Goal: Check status: Check status

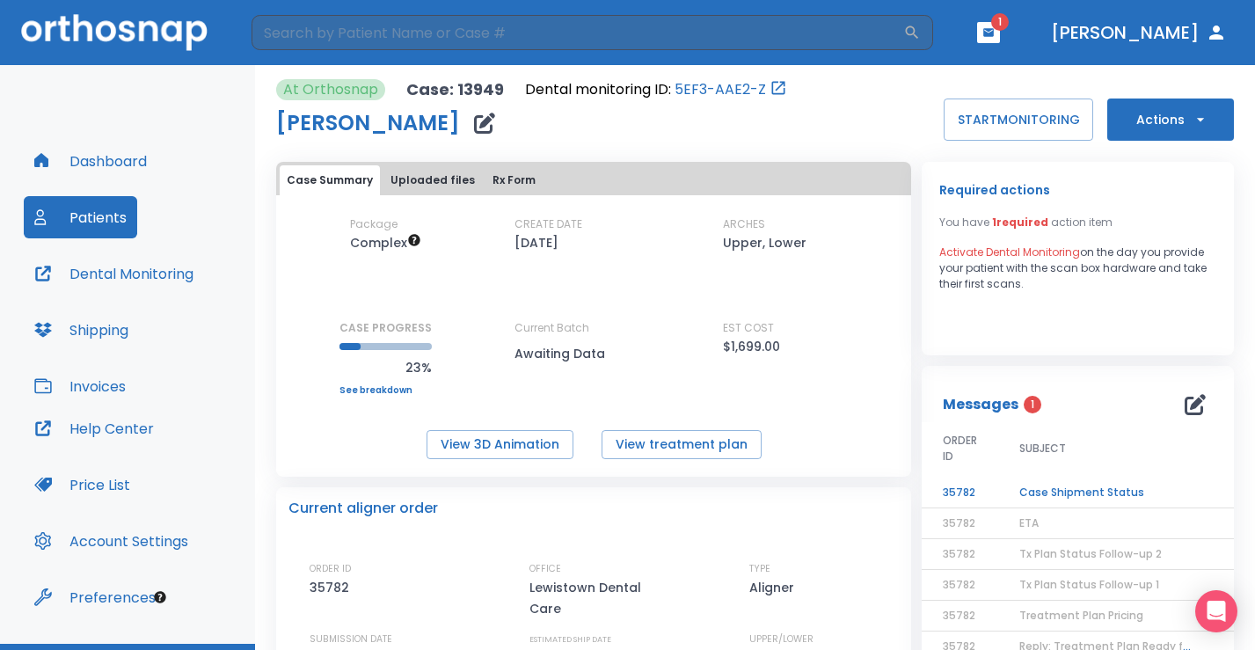
click at [1038, 27] on header "​ 1 [PERSON_NAME]" at bounding box center [627, 32] width 1255 height 65
click at [994, 32] on icon "button" at bounding box center [988, 32] width 11 height 8
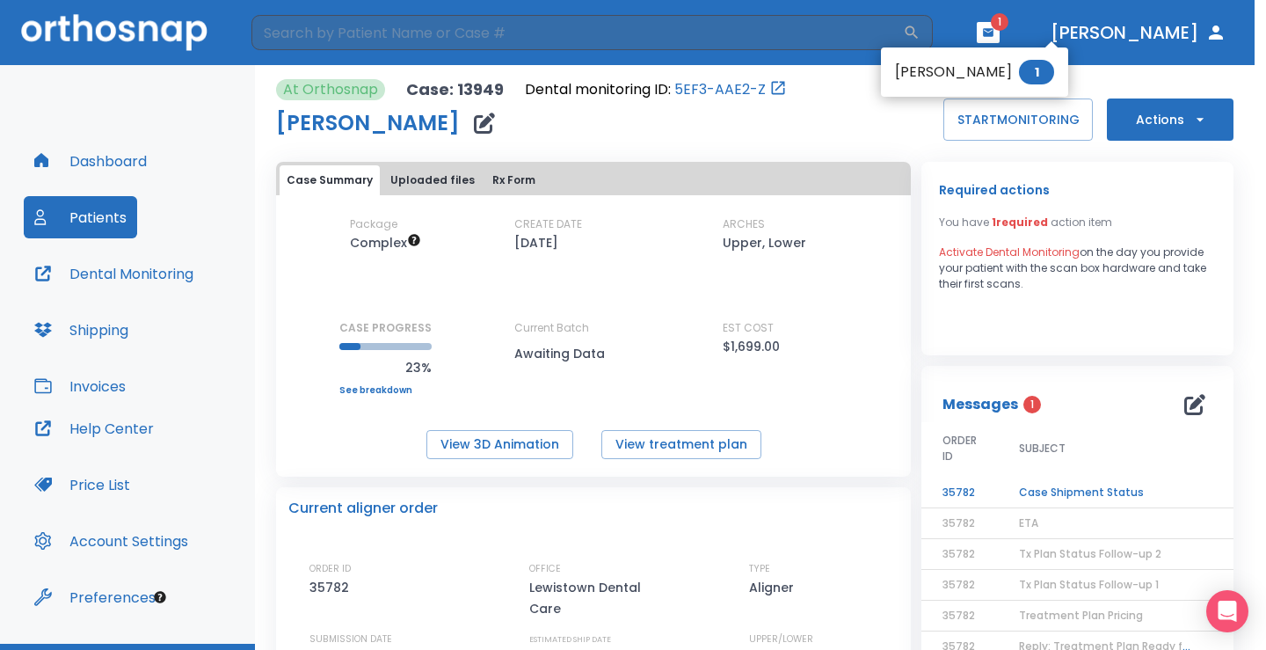
click at [972, 75] on li "[PERSON_NAME] 1" at bounding box center [974, 72] width 187 height 35
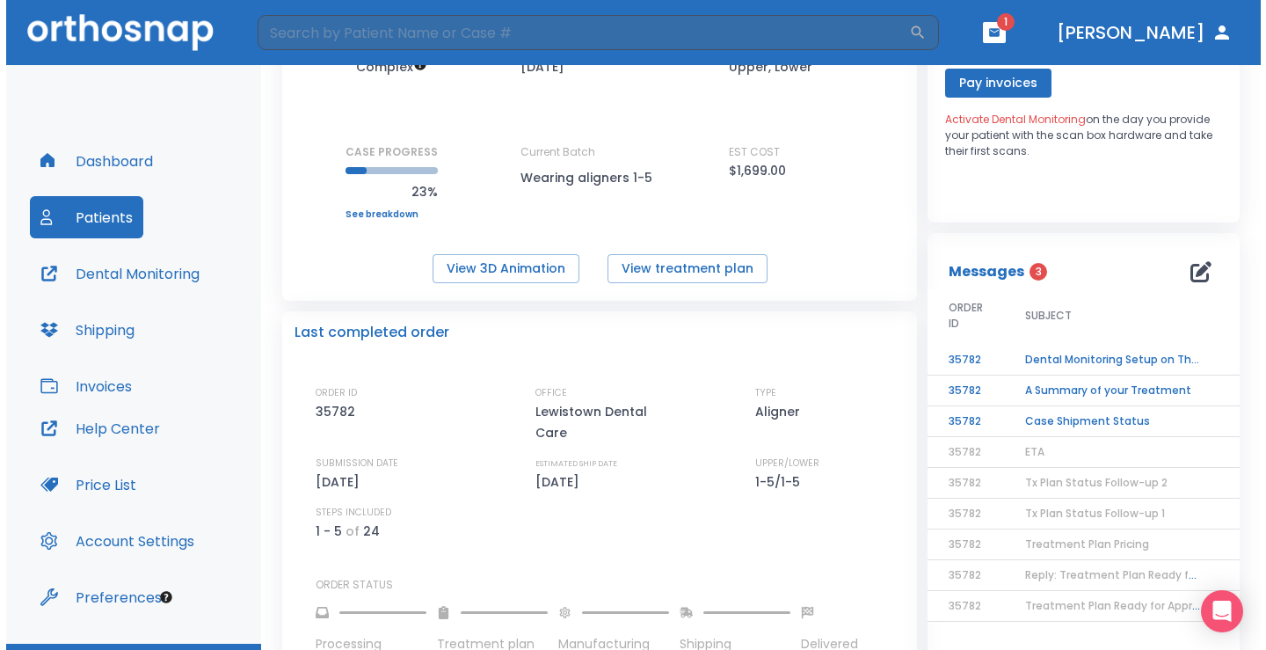
scroll to position [264, 0]
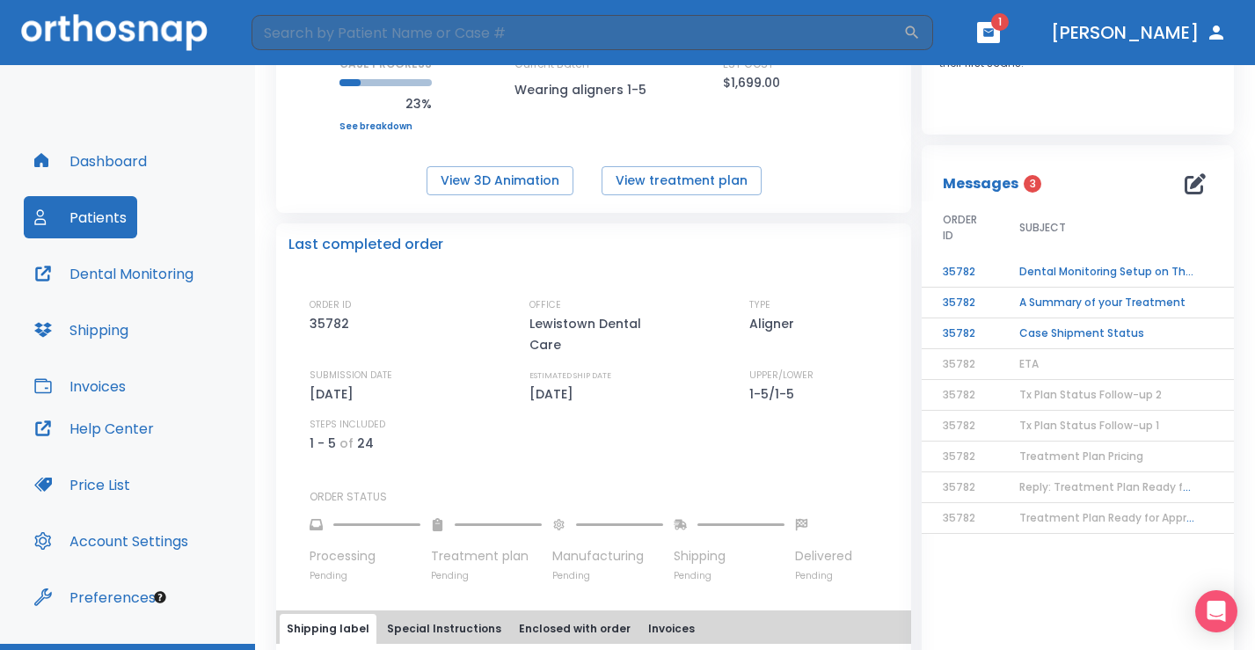
click at [1089, 335] on td "Case Shipment Status" at bounding box center [1108, 333] width 220 height 31
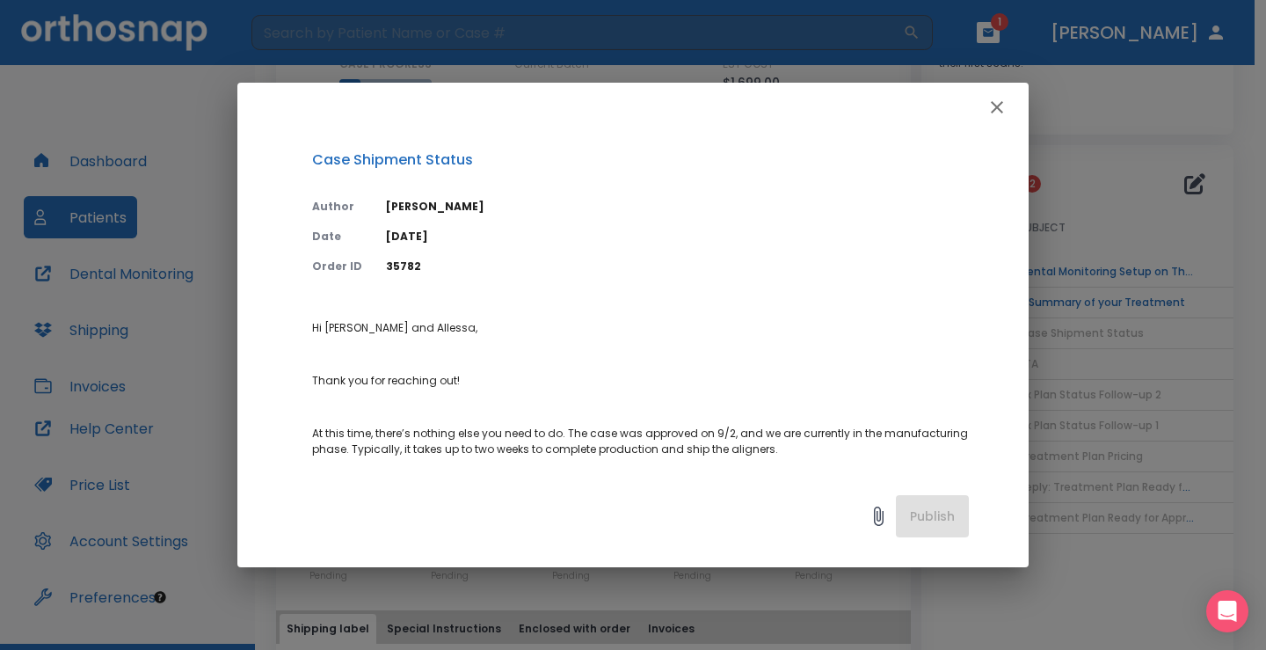
click at [996, 109] on icon "button" at bounding box center [997, 107] width 12 height 12
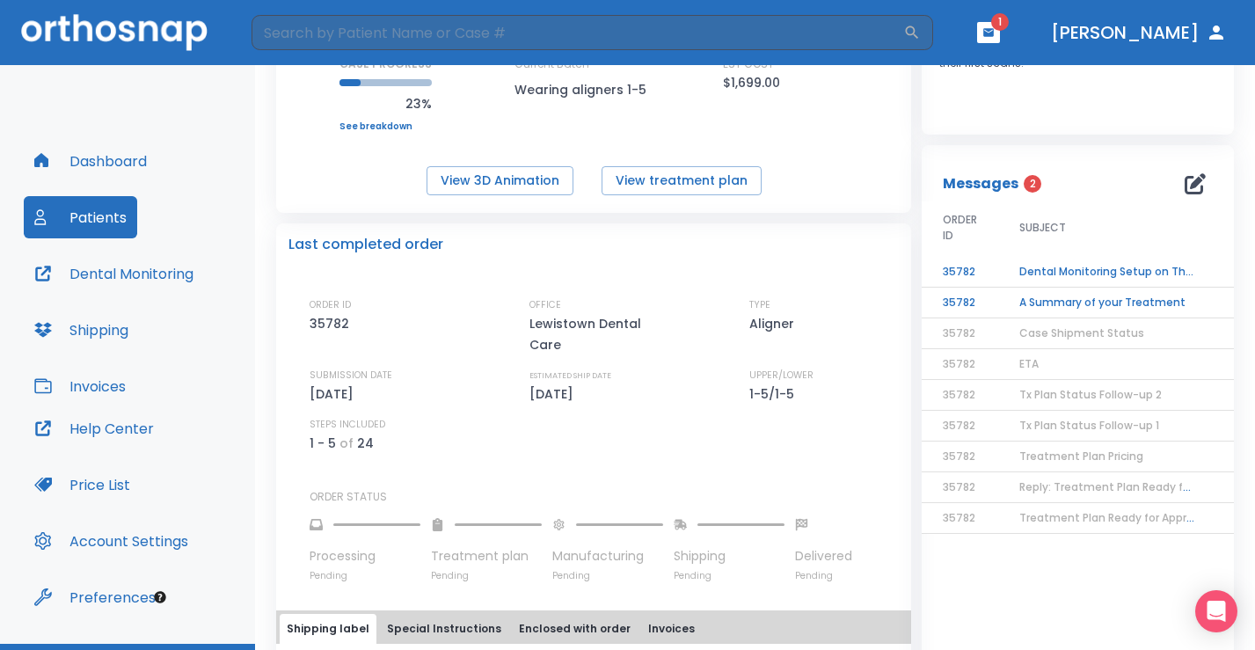
click at [1047, 303] on td "A Summary of your Treatment" at bounding box center [1108, 303] width 220 height 31
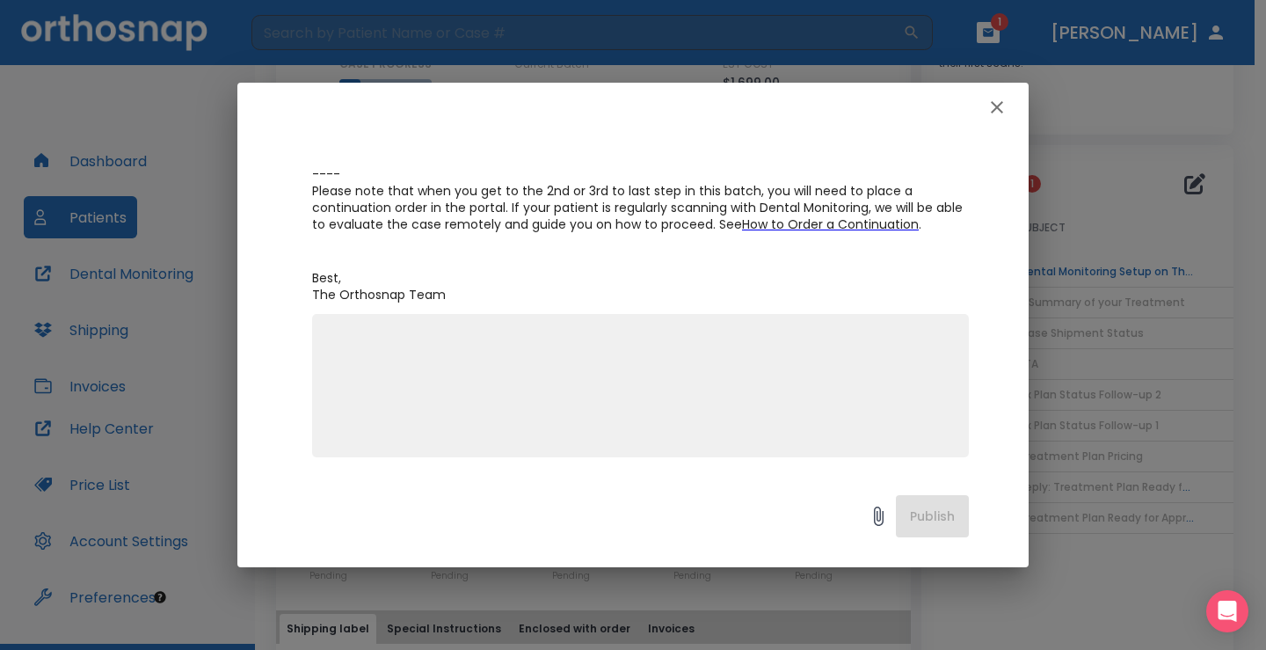
scroll to position [387, 0]
click at [993, 109] on icon "button" at bounding box center [997, 107] width 21 height 21
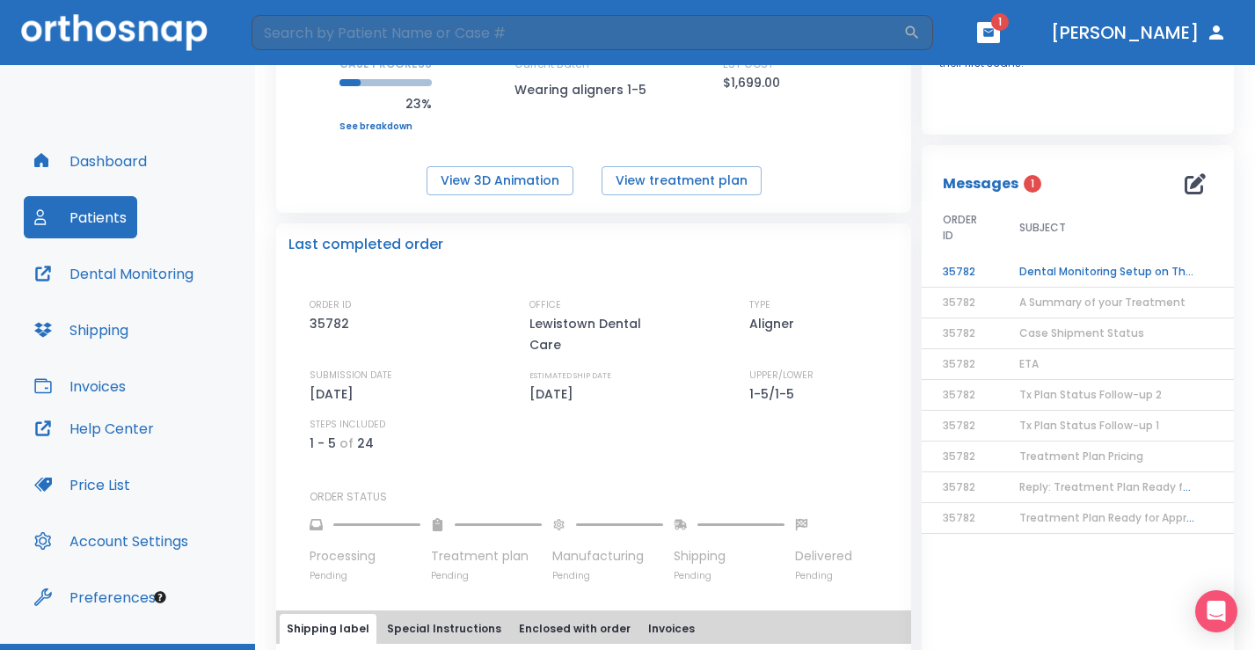
click at [1060, 275] on td "Dental Monitoring Setup on The Delivery Day" at bounding box center [1108, 272] width 220 height 31
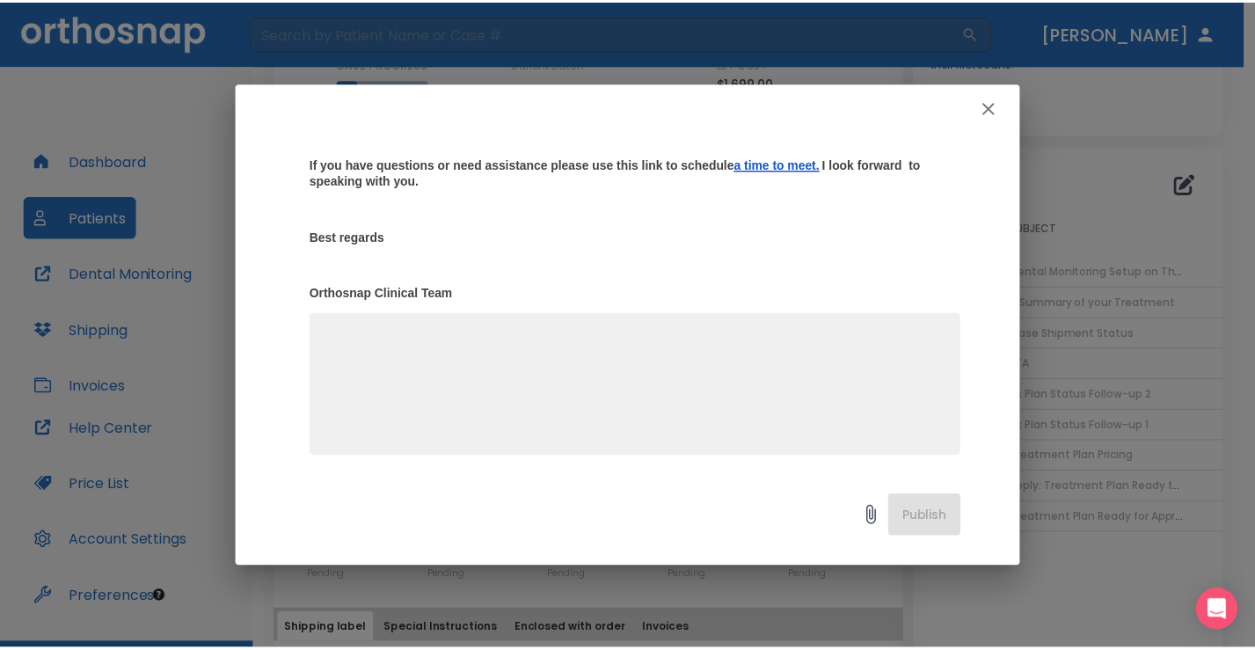
scroll to position [474, 0]
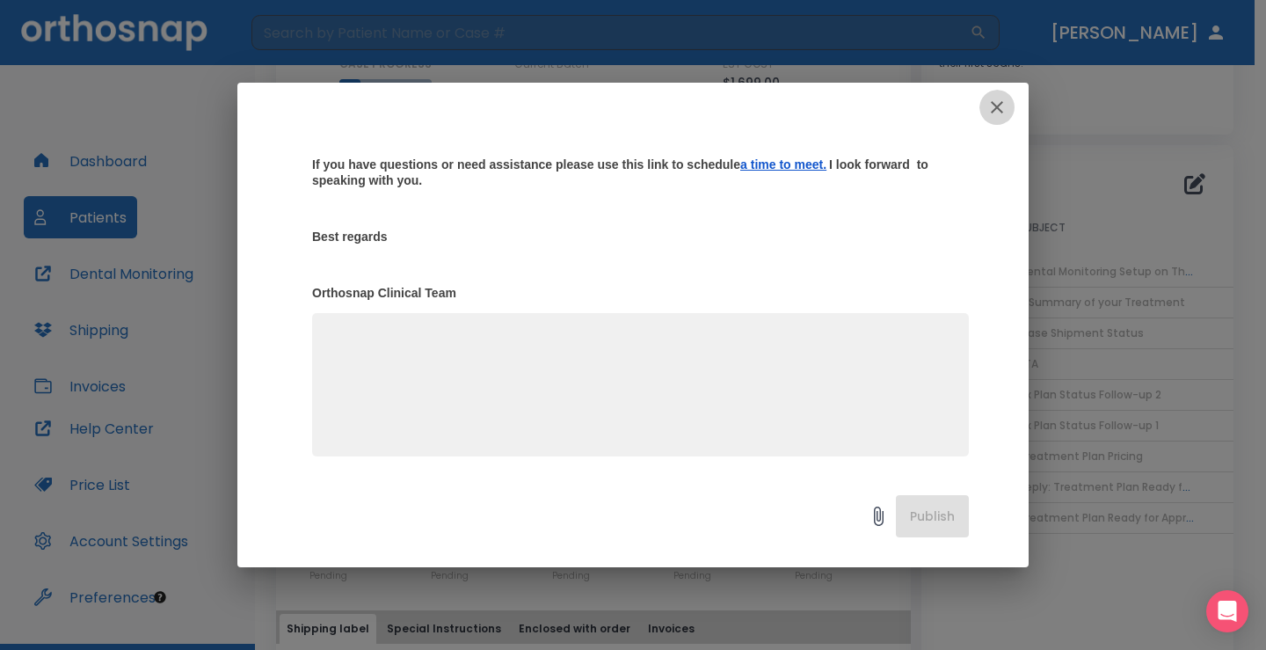
click at [996, 116] on icon "button" at bounding box center [997, 107] width 21 height 21
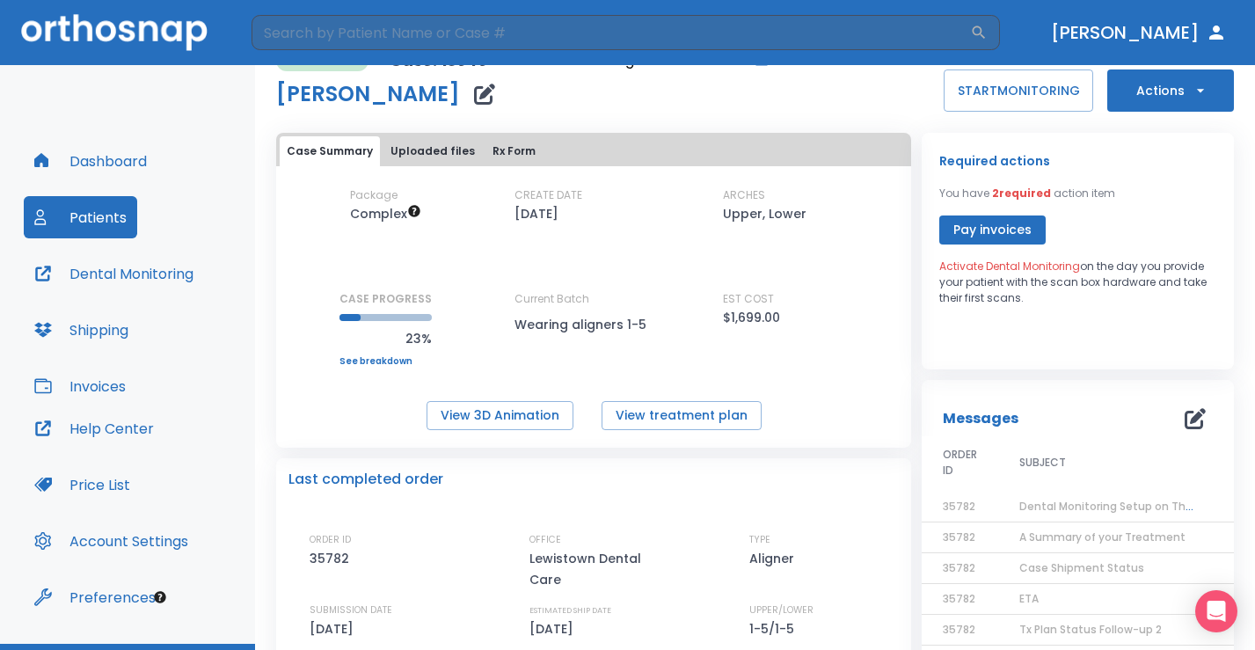
scroll to position [0, 0]
